Goal: Navigation & Orientation: Find specific page/section

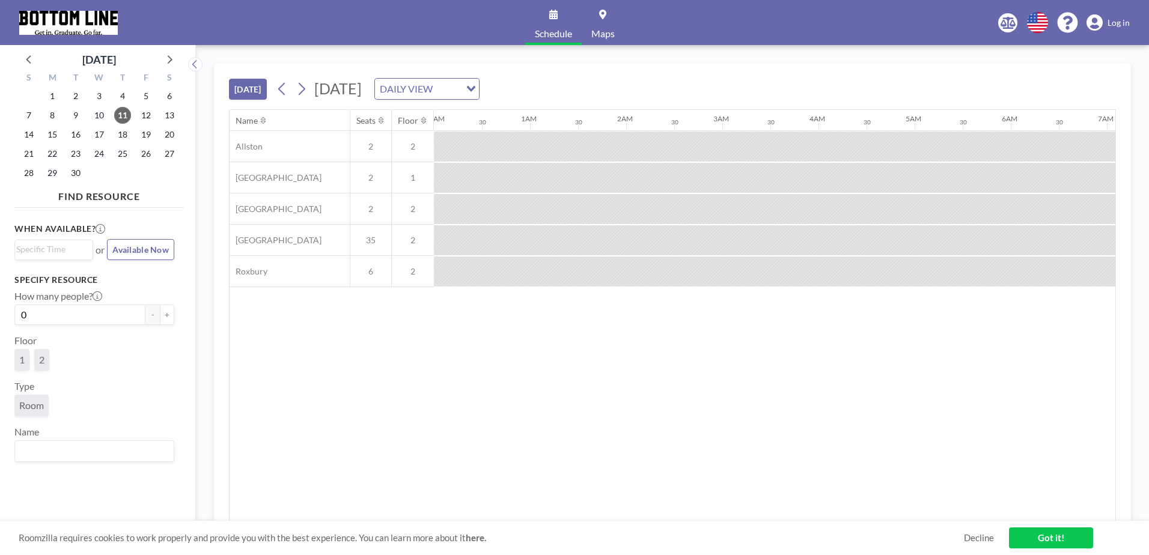
scroll to position [0, 1347]
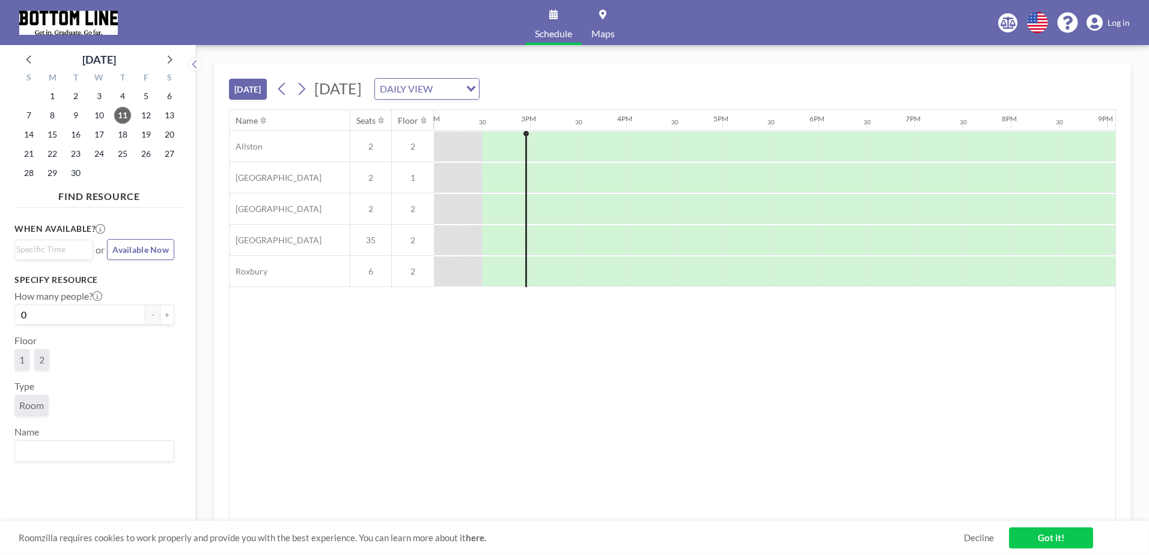
click at [1149, 60] on html "Schedule Maps English Polski 日本語 Española Log in September 2025 S M T W T F S 3…" at bounding box center [574, 277] width 1149 height 555
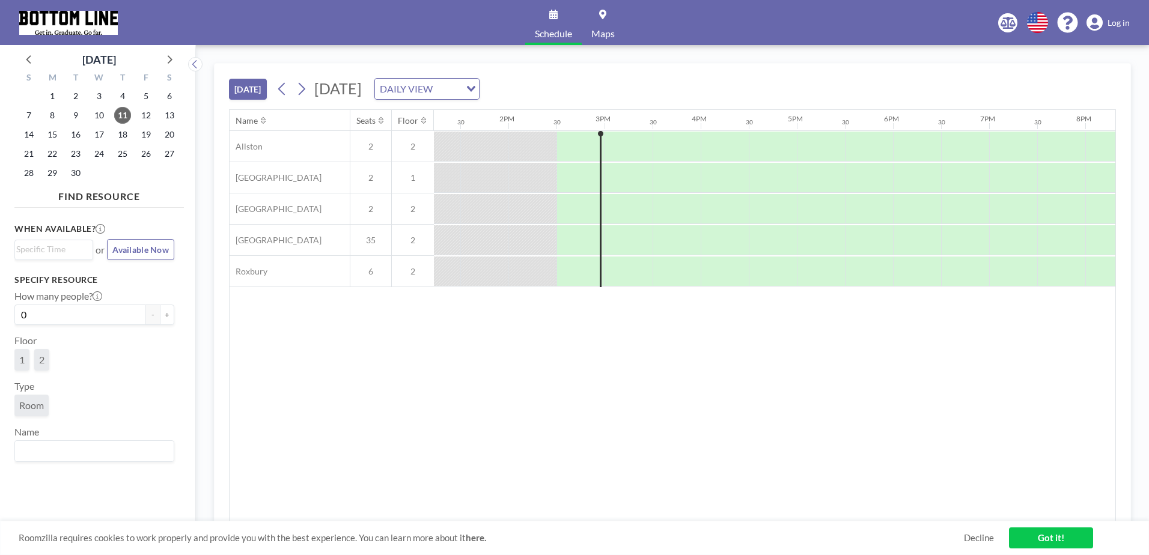
scroll to position [0, 1347]
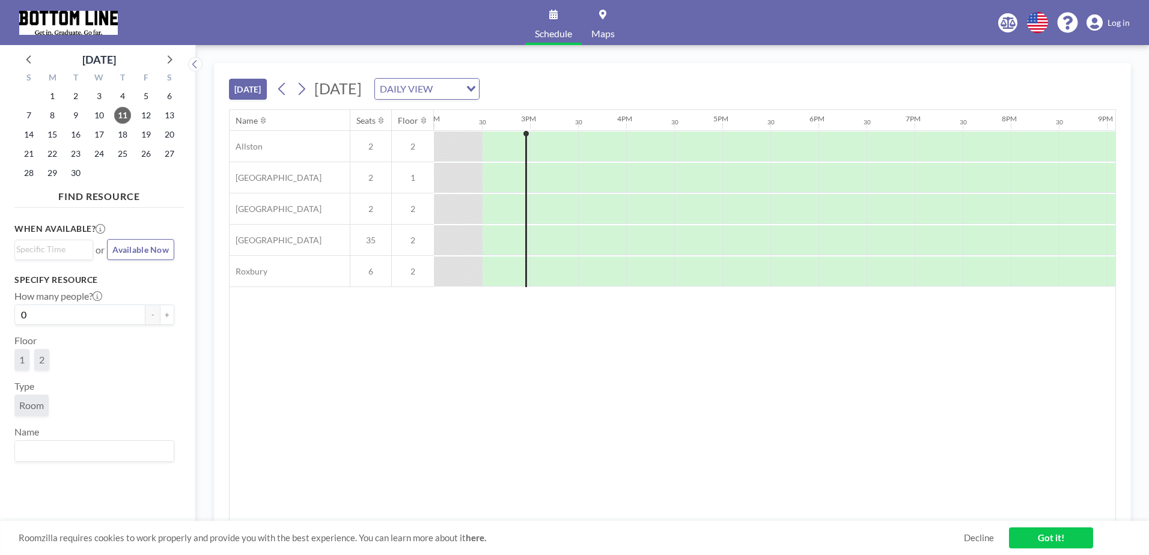
click at [1115, 19] on span "Log in" at bounding box center [1119, 22] width 22 height 11
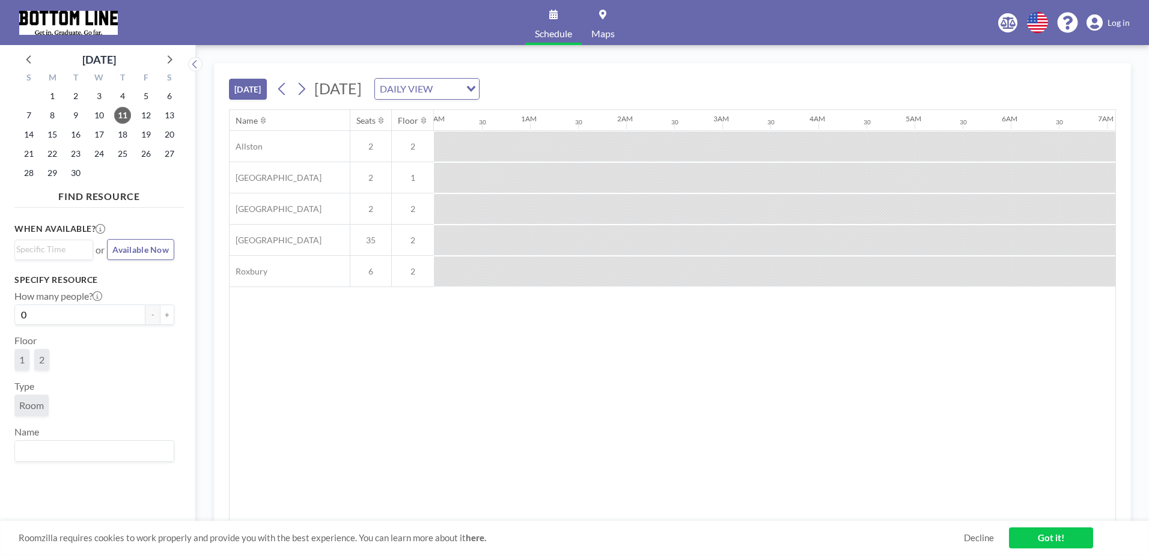
scroll to position [0, 1347]
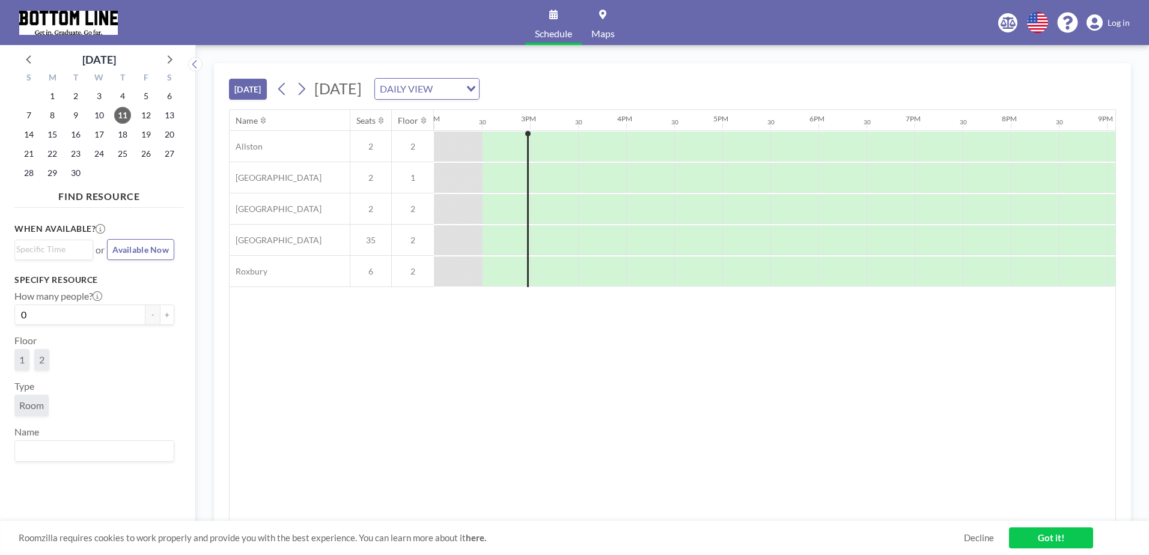
drag, startPoint x: 0, startPoint y: 0, endPoint x: 1119, endPoint y: 24, distance: 1119.0
click at [1119, 24] on span "Log in" at bounding box center [1119, 22] width 22 height 11
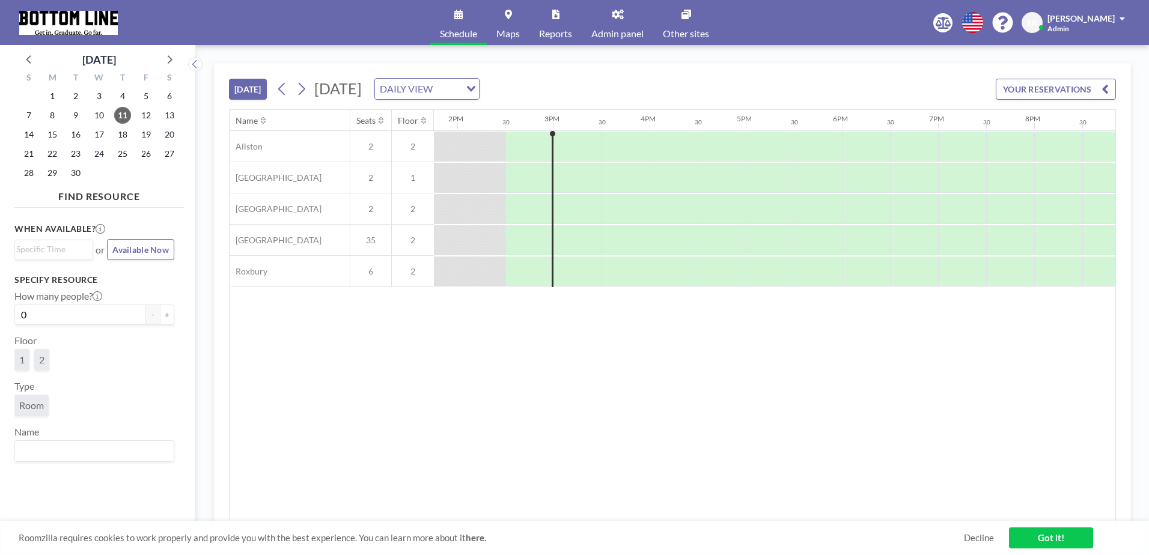
scroll to position [0, 1347]
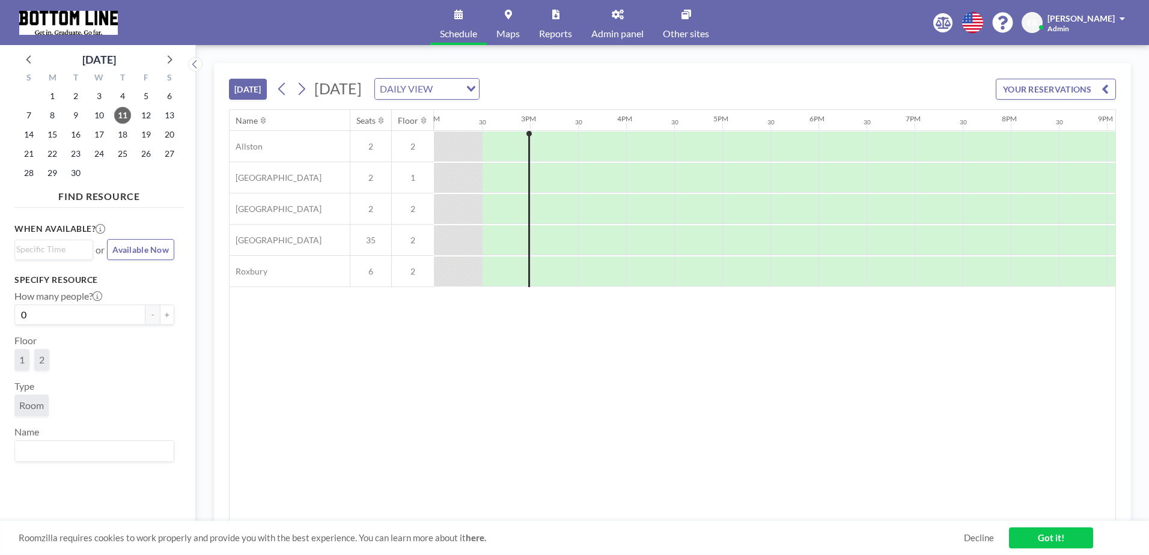
click at [1129, 58] on div "TODAY Thursday, September 11, 2025 DAILY VIEW Loading... YOUR RESERVATIONS Name…" at bounding box center [672, 300] width 953 height 510
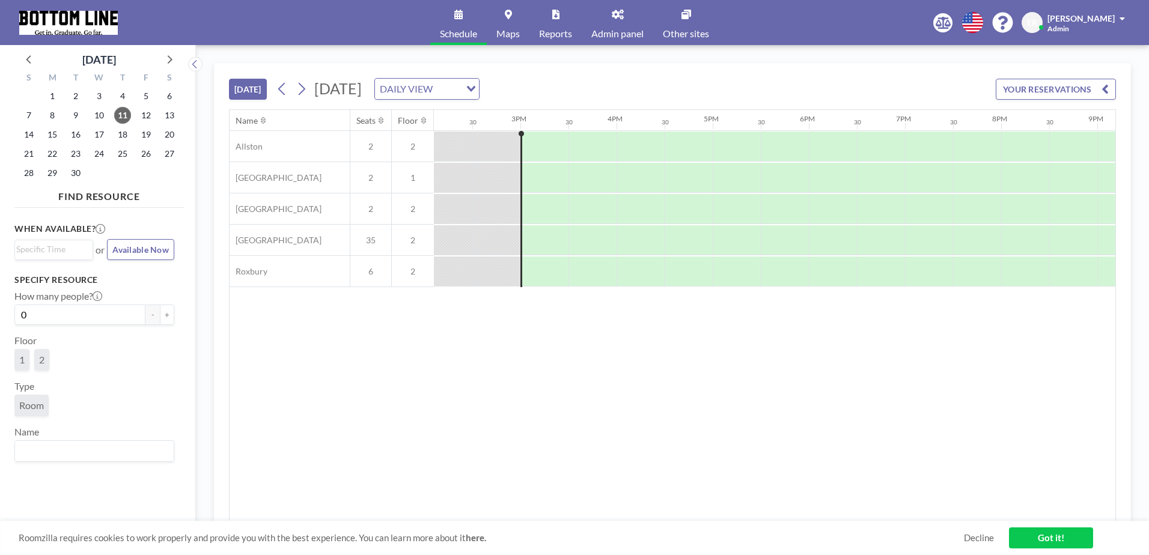
scroll to position [0, 1395]
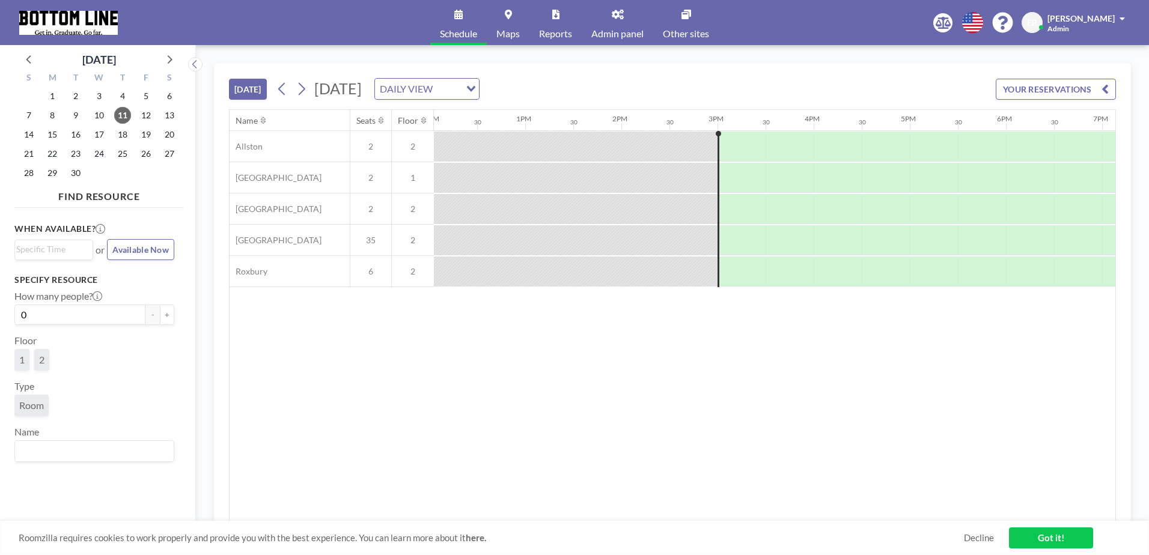
scroll to position [0, 1395]
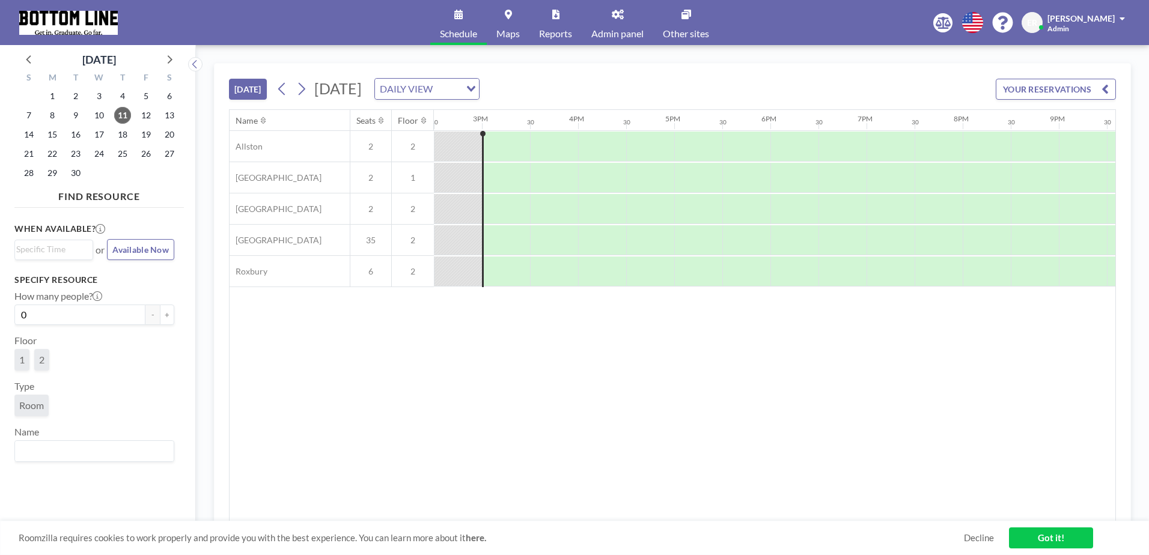
drag, startPoint x: 1078, startPoint y: 1, endPoint x: 709, endPoint y: 75, distance: 376.5
click at [709, 75] on div "TODAY Thursday, September 11, 2025 DAILY VIEW Loading... YOUR RESERVATIONS" at bounding box center [672, 87] width 887 height 46
click at [622, 12] on icon at bounding box center [618, 15] width 12 height 10
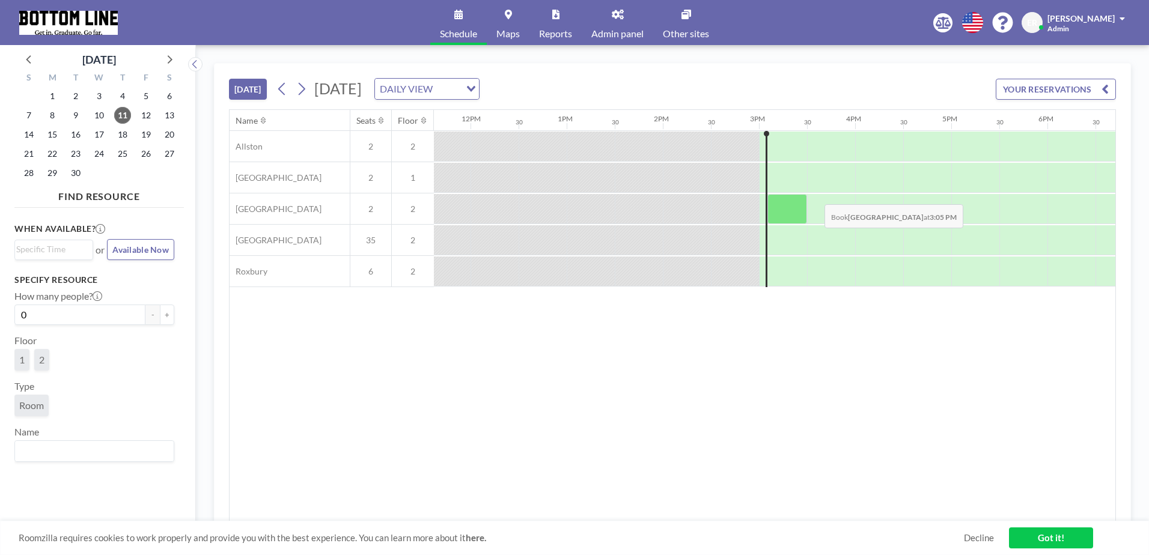
scroll to position [0, 1395]
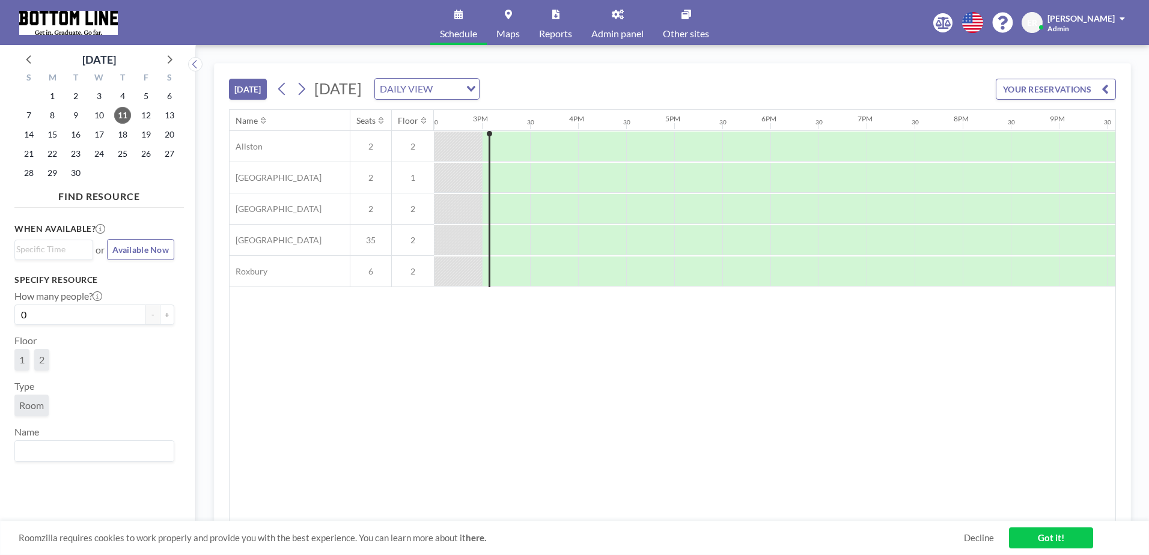
click at [1087, 23] on span "[PERSON_NAME]" at bounding box center [1081, 18] width 67 height 10
click at [1082, 61] on span "Profile" at bounding box center [1089, 58] width 25 height 12
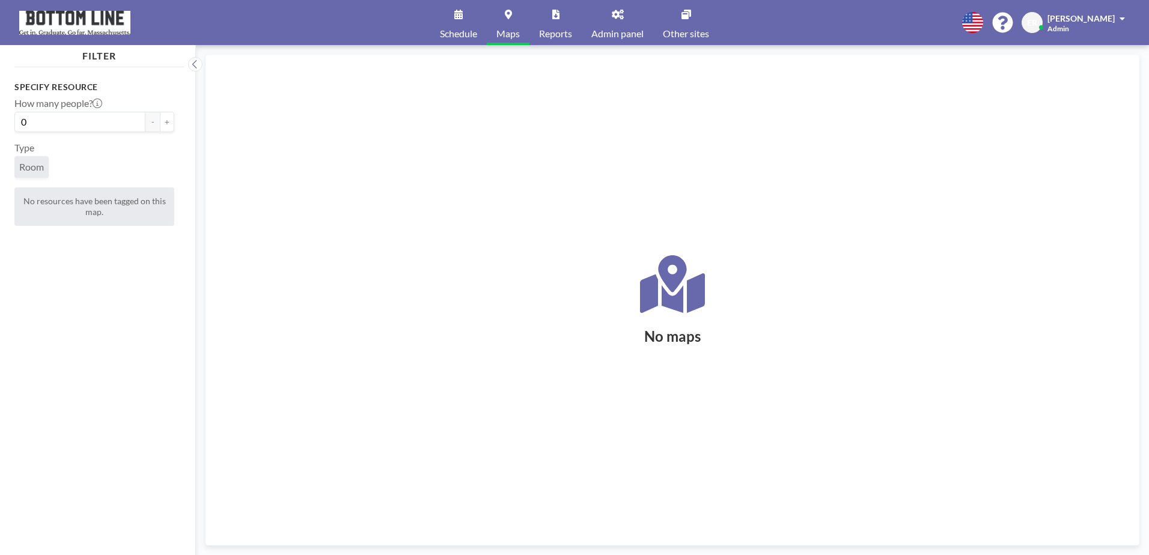
click at [560, 16] on link "Reports" at bounding box center [556, 22] width 52 height 45
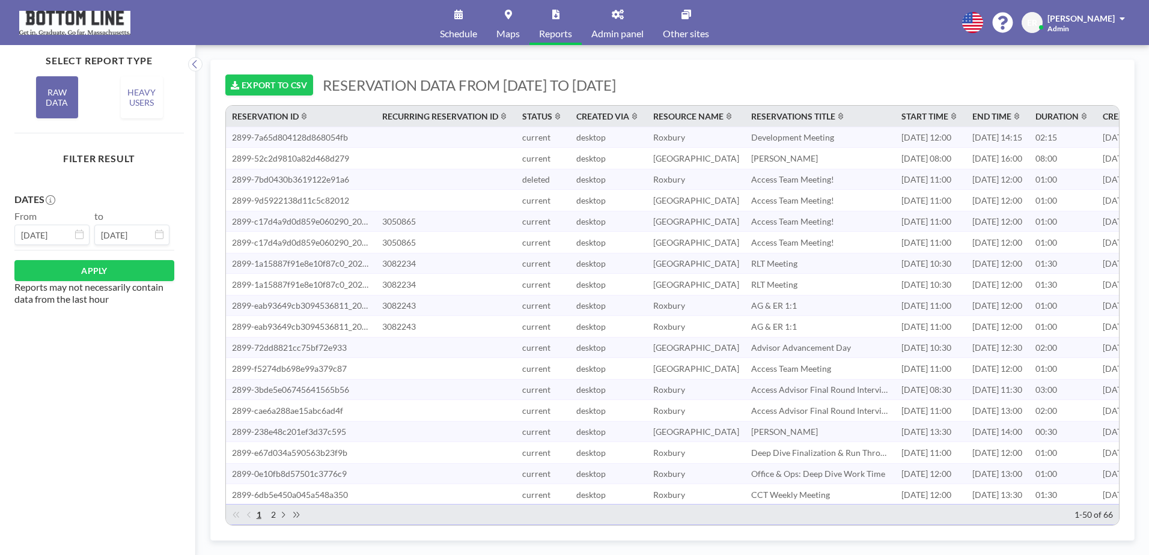
click at [452, 17] on link "Schedule" at bounding box center [458, 22] width 57 height 45
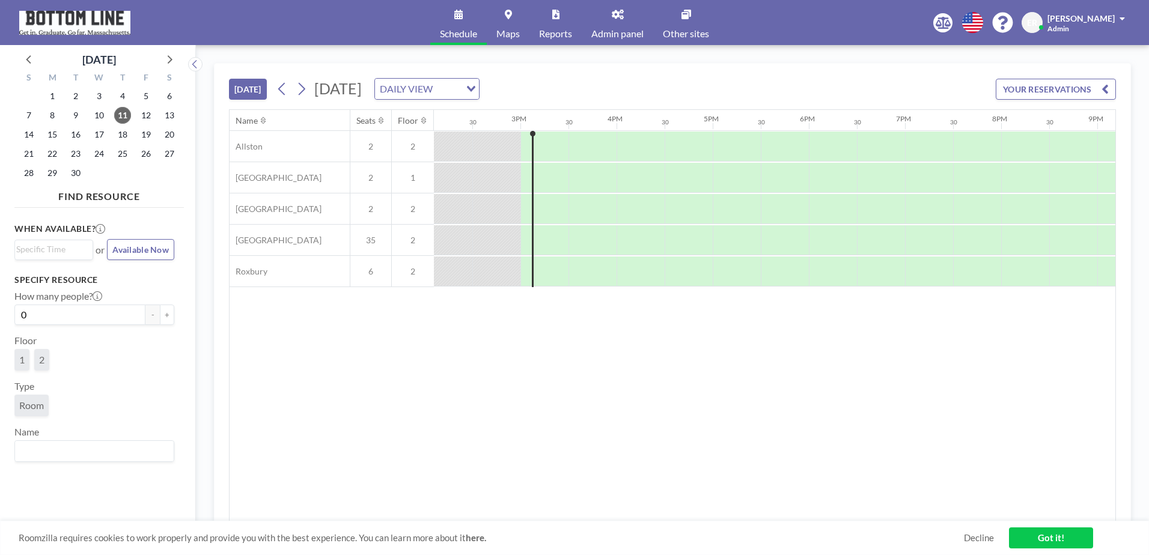
scroll to position [0, 1395]
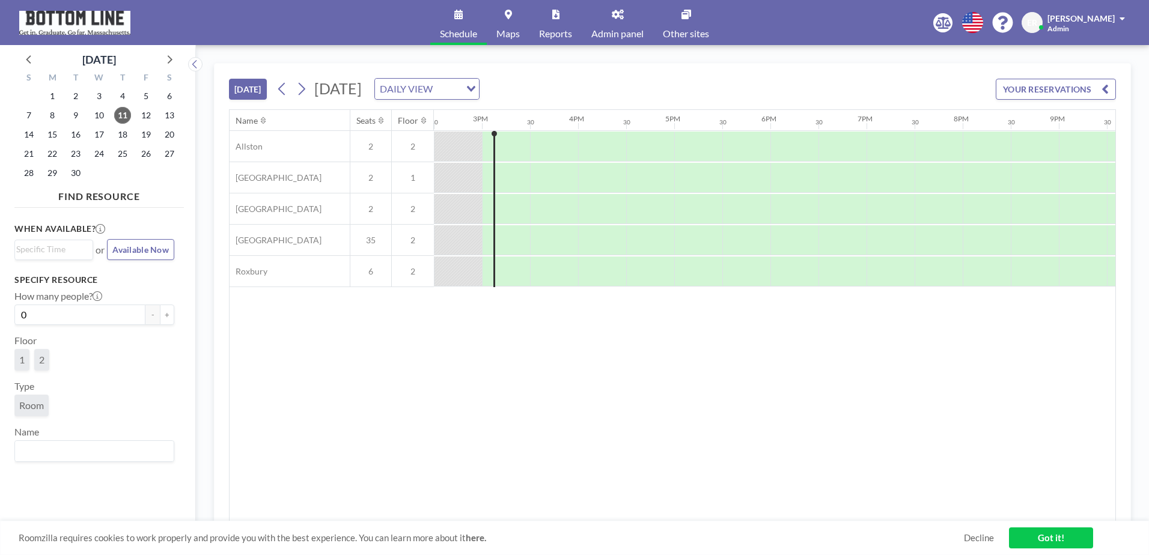
click at [615, 16] on icon at bounding box center [618, 15] width 12 height 10
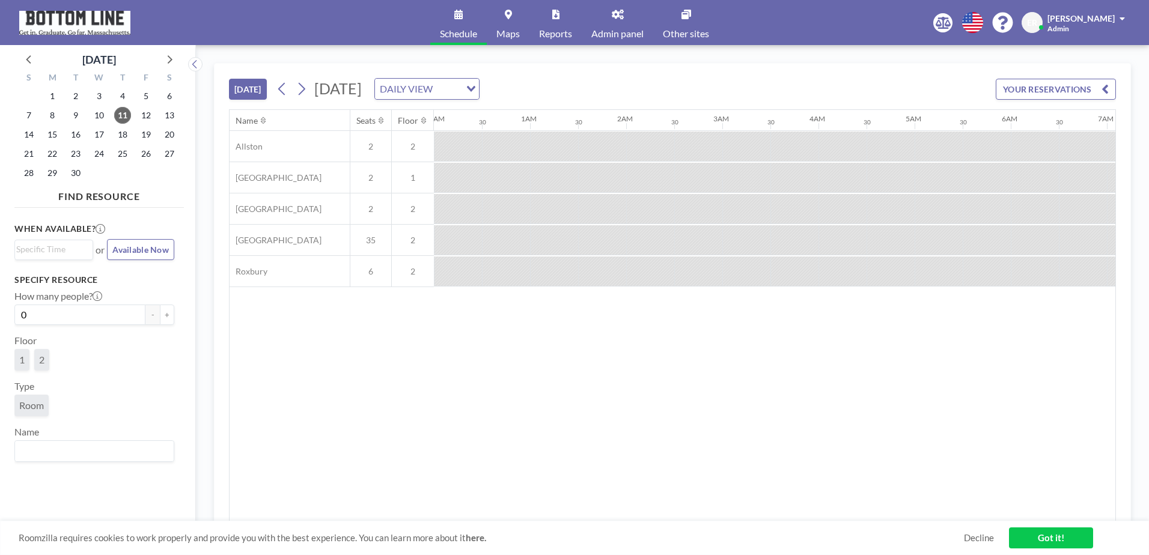
scroll to position [0, 1395]
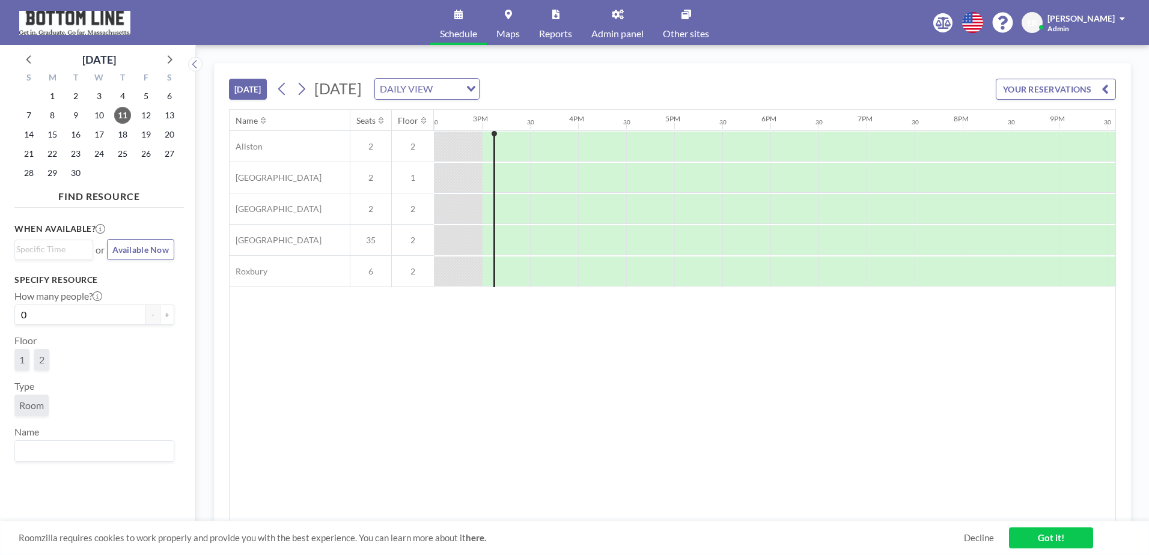
click at [765, 69] on div "[DATE] [DATE] DAILY VIEW Loading... YOUR RESERVATIONS" at bounding box center [672, 87] width 887 height 46
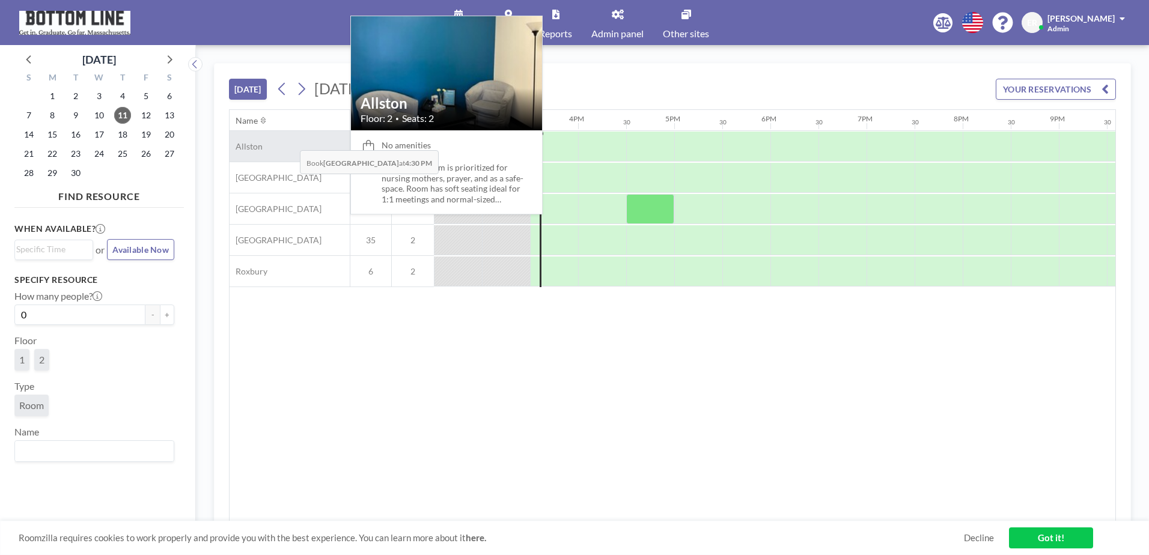
click at [290, 141] on div "Allston" at bounding box center [290, 146] width 120 height 31
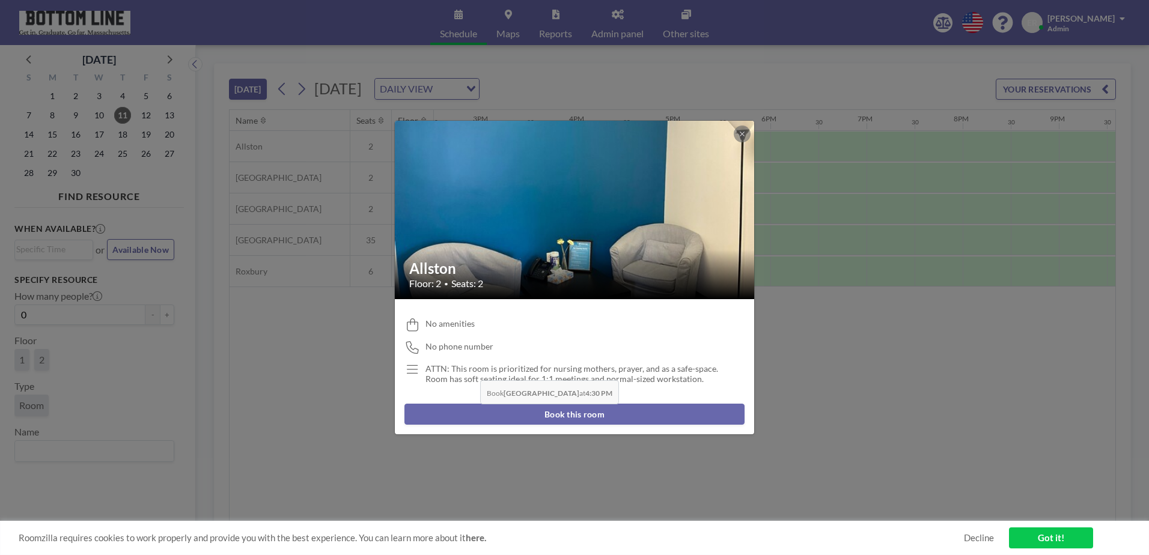
click at [477, 372] on p "ATTN: This room is prioritized for nursing mothers, prayer, and as a safe-space…" at bounding box center [572, 374] width 293 height 21
click at [409, 372] on icon at bounding box center [413, 370] width 16 height 13
click at [411, 368] on icon at bounding box center [413, 370] width 16 height 13
click at [592, 375] on p "ATTN: This room is prioritized for nursing mothers, prayer, and as a safe-space…" at bounding box center [572, 374] width 293 height 21
click at [730, 310] on div "No amenities No phone number ATTN: This room is prioritized for nursing mothers…" at bounding box center [575, 351] width 340 height 85
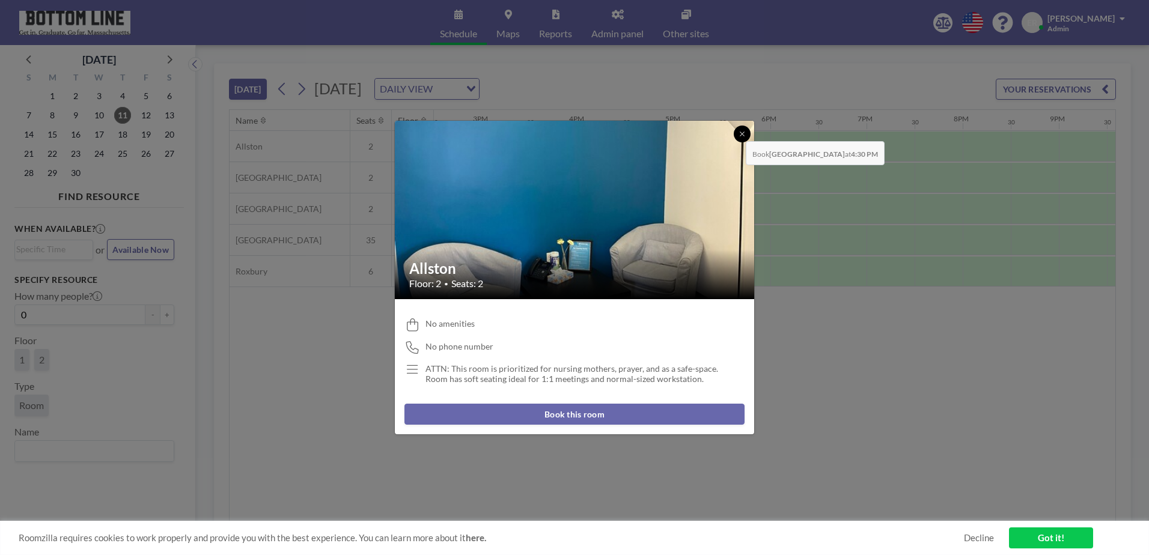
click at [736, 132] on button at bounding box center [742, 134] width 17 height 17
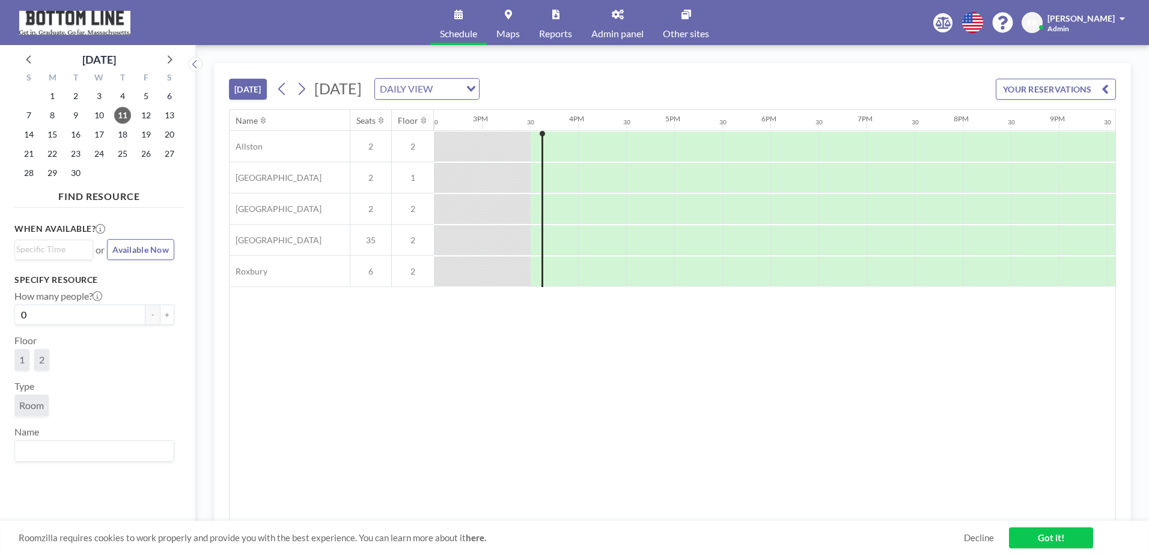
click at [620, 16] on icon at bounding box center [618, 15] width 12 height 10
